Goal: Task Accomplishment & Management: Complete application form

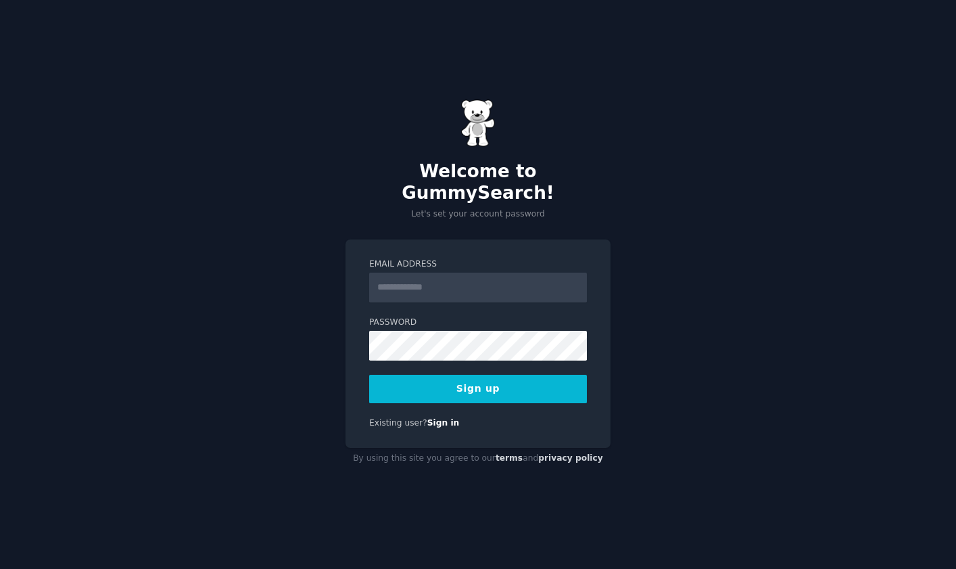
click at [402, 285] on input "Email Address" at bounding box center [478, 288] width 218 height 30
click at [402, 435] on div "Email Address Password 8 or more characters Alphanumeric characters No common p…" at bounding box center [478, 343] width 265 height 209
click at [406, 291] on form "Email Address Password 8 or more characters Alphanumeric characters No common p…" at bounding box center [478, 330] width 218 height 145
click at [406, 282] on input "Email Address" at bounding box center [478, 288] width 218 height 30
type input "**********"
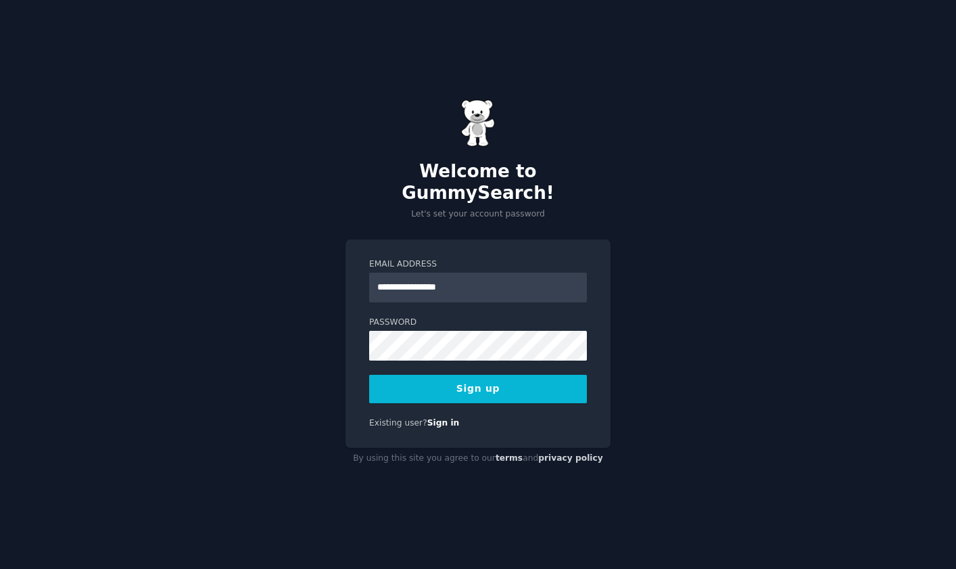
click at [393, 375] on button "Sign up" at bounding box center [478, 389] width 218 height 28
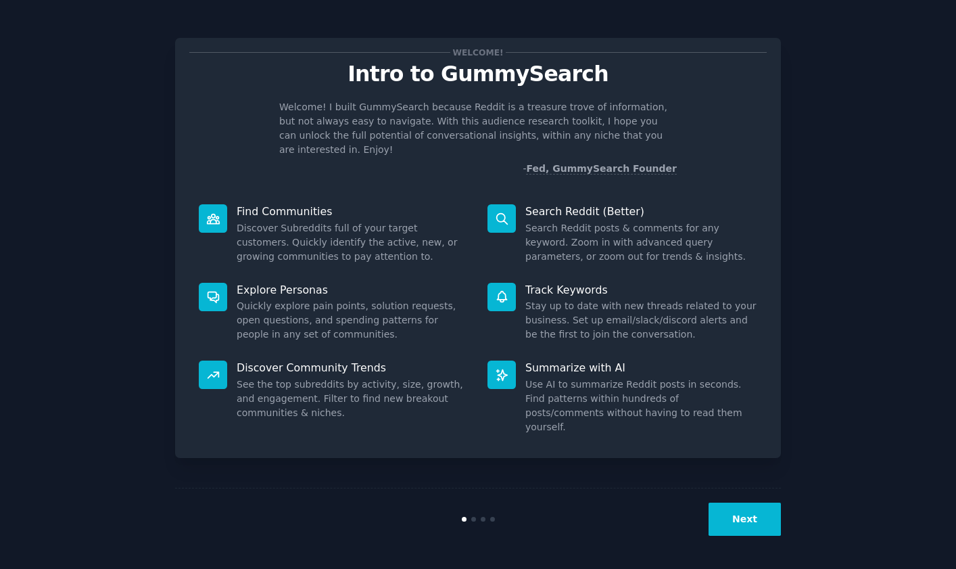
click at [728, 531] on button "Next" at bounding box center [745, 518] width 72 height 33
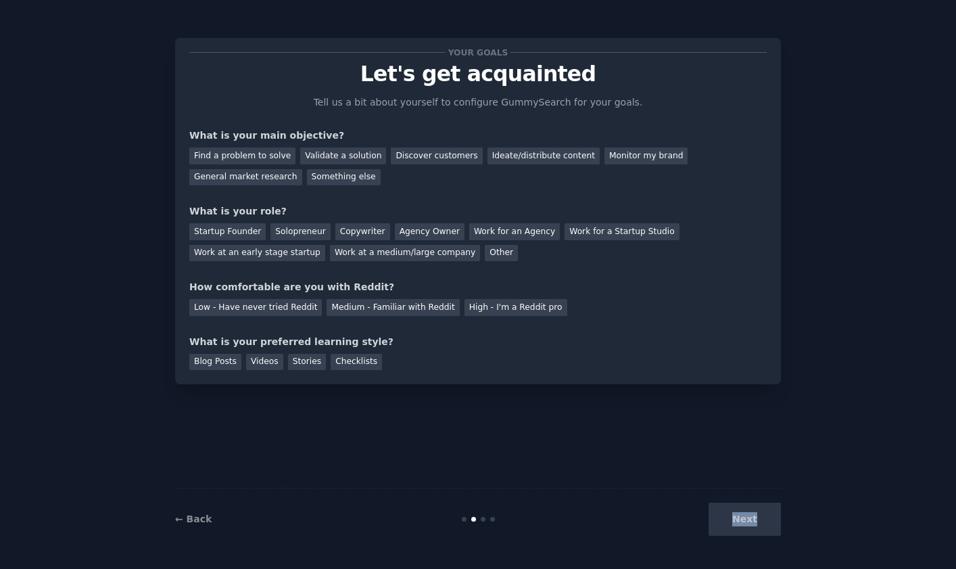
click at [728, 531] on div "Next" at bounding box center [680, 518] width 202 height 33
click at [403, 155] on div "Discover customers" at bounding box center [436, 155] width 91 height 17
click at [241, 231] on div "Startup Founder" at bounding box center [227, 231] width 76 height 17
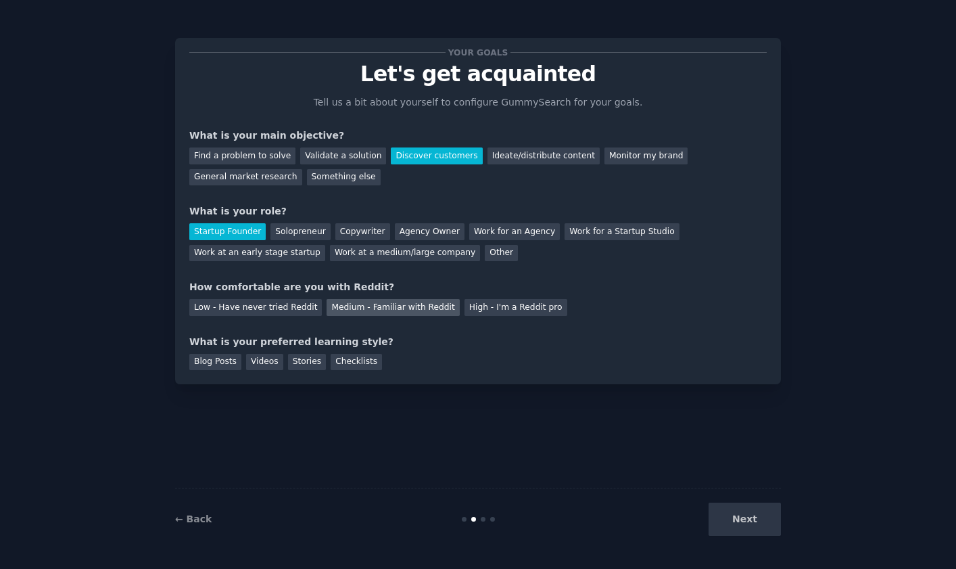
click at [348, 304] on div "Medium - Familiar with Reddit" at bounding box center [393, 307] width 133 height 17
click at [228, 365] on div "Blog Posts" at bounding box center [215, 362] width 52 height 17
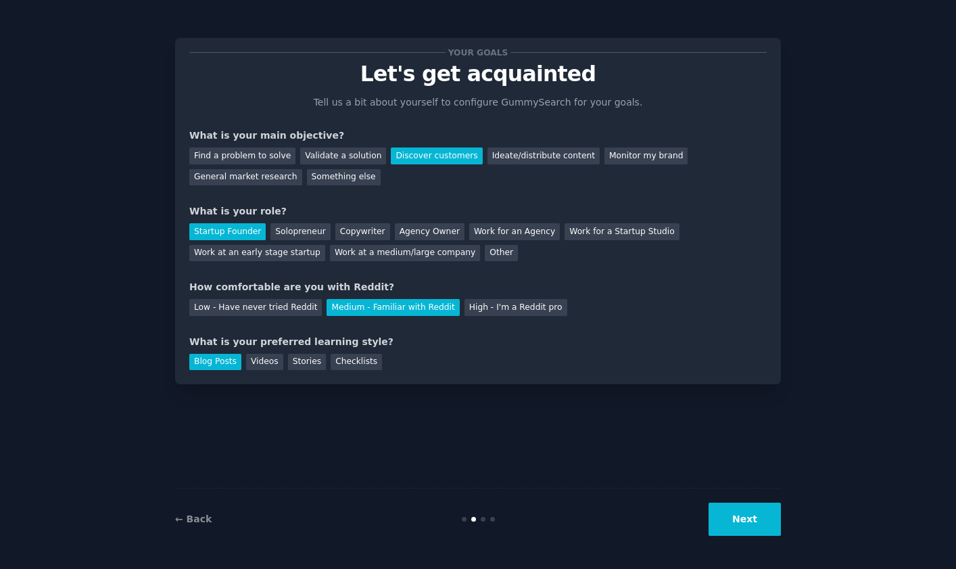
click at [739, 533] on button "Next" at bounding box center [745, 518] width 72 height 33
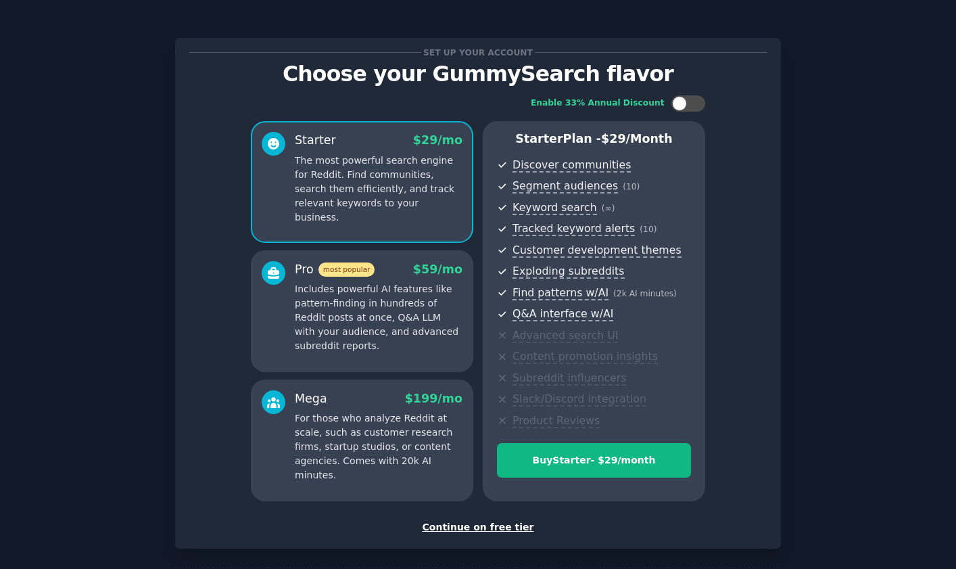
scroll to position [61, 0]
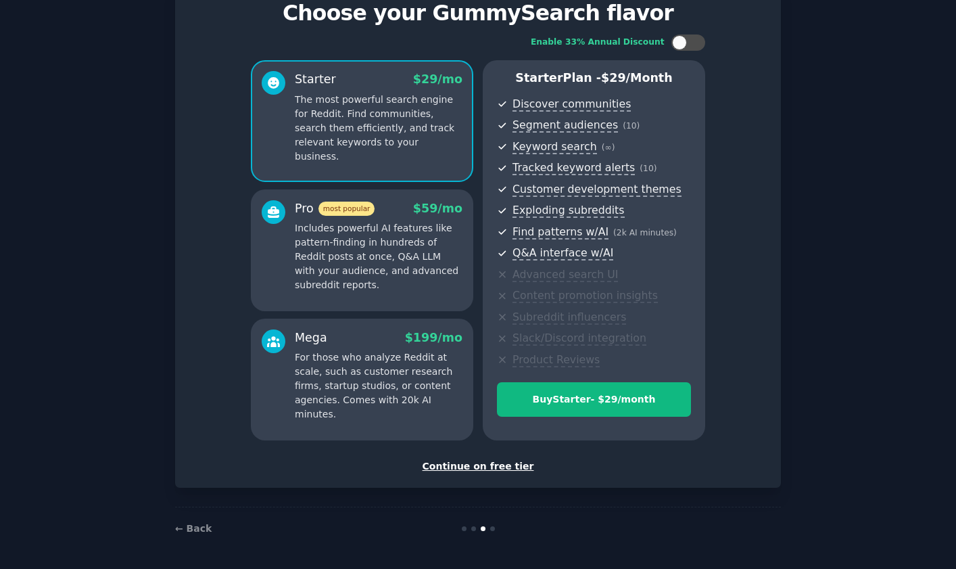
click at [456, 471] on div "Continue on free tier" at bounding box center [478, 466] width 578 height 14
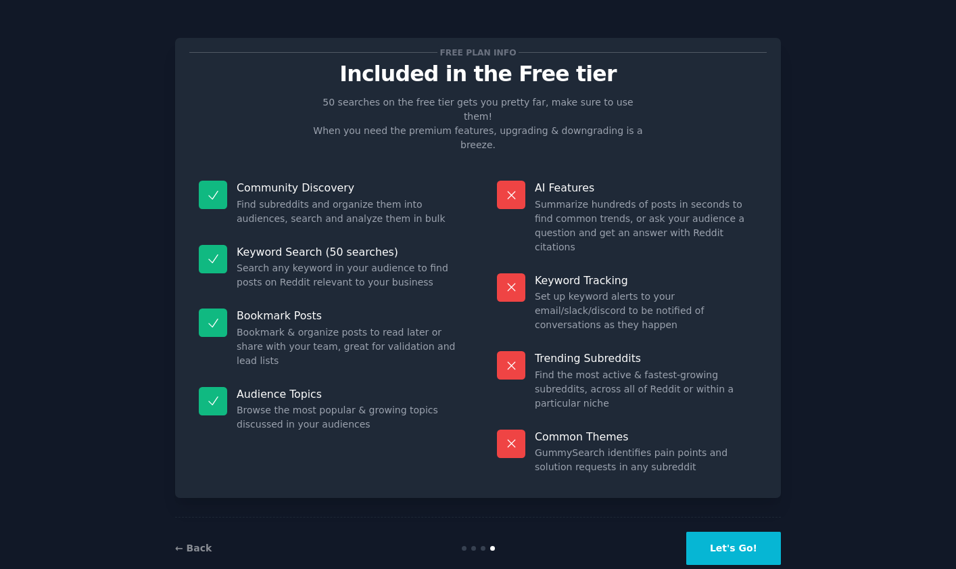
click at [758, 532] on button "Let's Go!" at bounding box center [733, 548] width 95 height 33
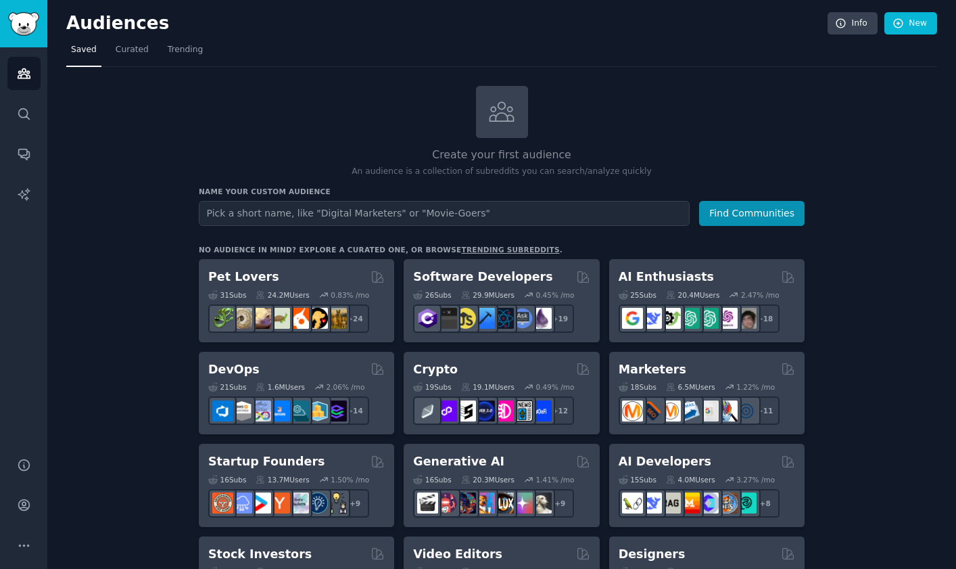
click at [356, 214] on input "text" at bounding box center [444, 213] width 491 height 25
type input "Kalshi"
click at [699, 201] on button "Find Communities" at bounding box center [752, 213] width 106 height 25
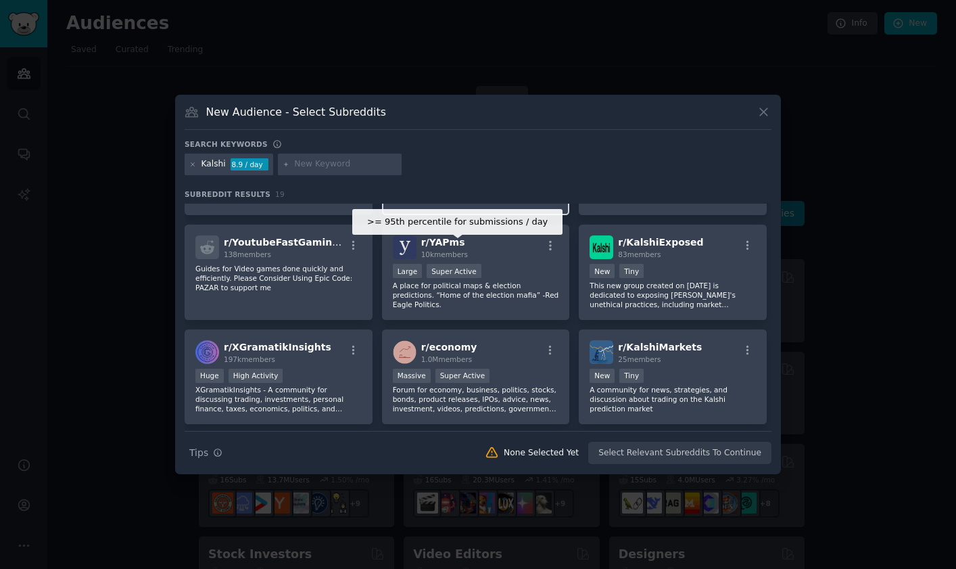
scroll to position [104, 0]
